Goal: Find specific page/section: Find specific page/section

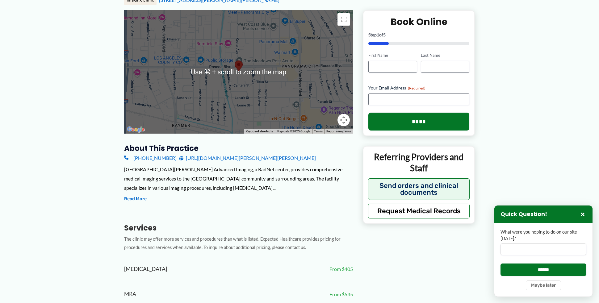
scroll to position [87, 0]
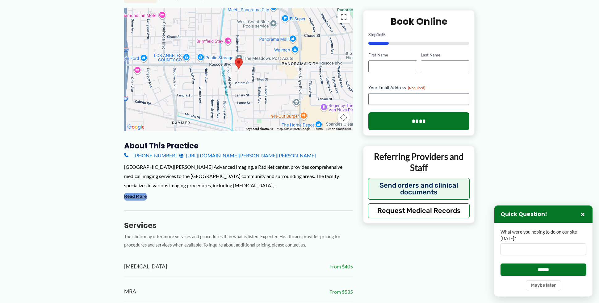
click at [129, 194] on button "Read More" at bounding box center [135, 196] width 23 height 7
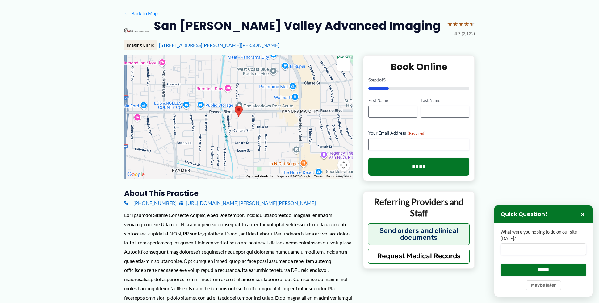
scroll to position [42, 0]
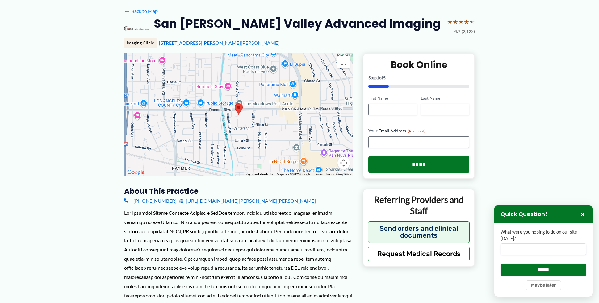
click at [243, 89] on div at bounding box center [238, 114] width 229 height 123
drag, startPoint x: 243, startPoint y: 89, endPoint x: 237, endPoint y: 87, distance: 6.1
click at [239, 87] on div at bounding box center [238, 114] width 229 height 123
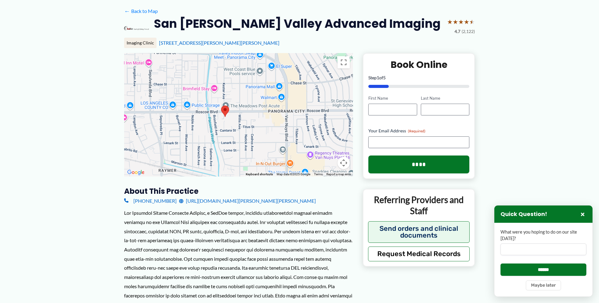
drag, startPoint x: 240, startPoint y: 113, endPoint x: 248, endPoint y: 128, distance: 17.4
click at [238, 121] on div at bounding box center [238, 114] width 229 height 123
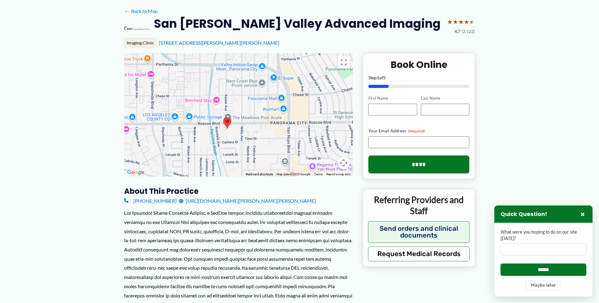
drag, startPoint x: 265, startPoint y: 135, endPoint x: 310, endPoint y: 131, distance: 44.3
click at [278, 133] on div at bounding box center [238, 114] width 229 height 123
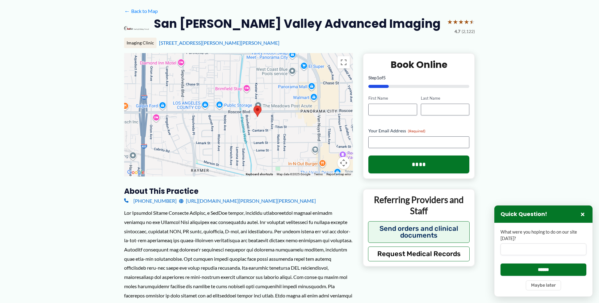
drag, startPoint x: 262, startPoint y: 116, endPoint x: 237, endPoint y: 111, distance: 25.5
click at [237, 111] on div at bounding box center [238, 114] width 229 height 123
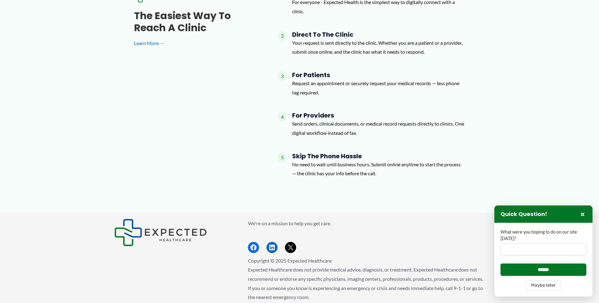
scroll to position [1025, 0]
